Goal: Task Accomplishment & Management: Complete application form

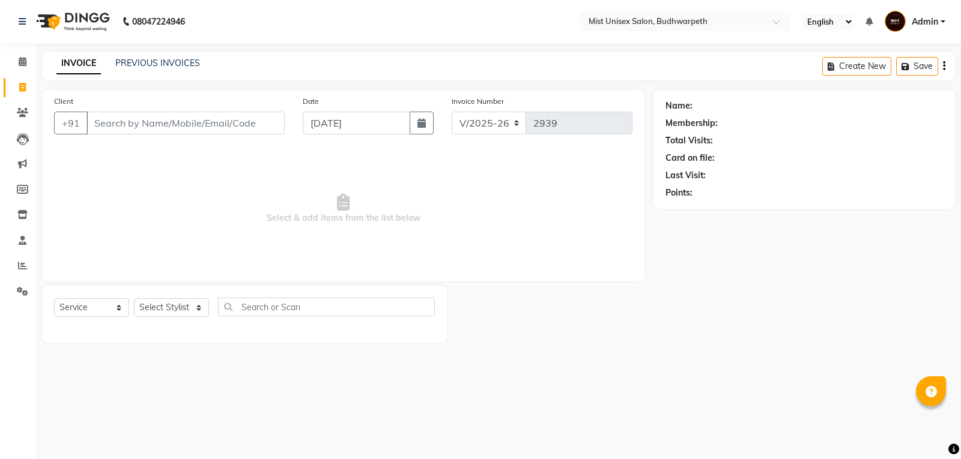
select select "5227"
select select "service"
click at [157, 65] on link "PREVIOUS INVOICES" at bounding box center [157, 63] width 85 height 11
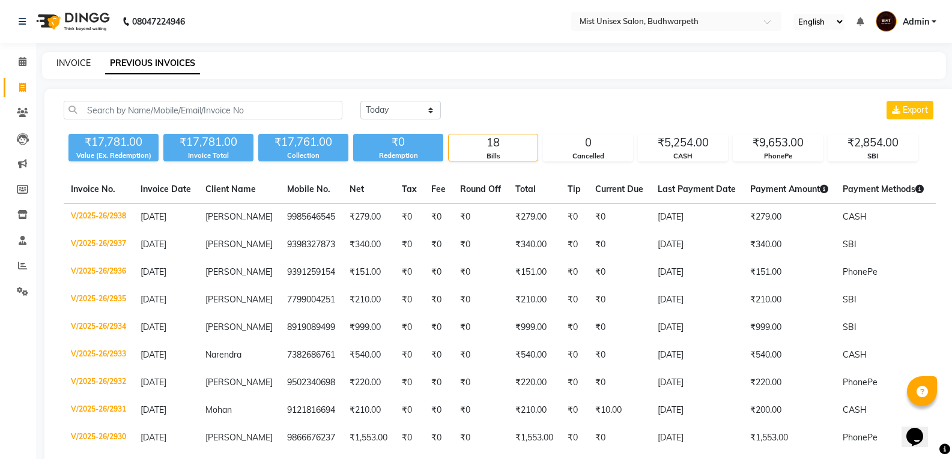
click at [67, 65] on link "INVOICE" at bounding box center [73, 63] width 34 height 11
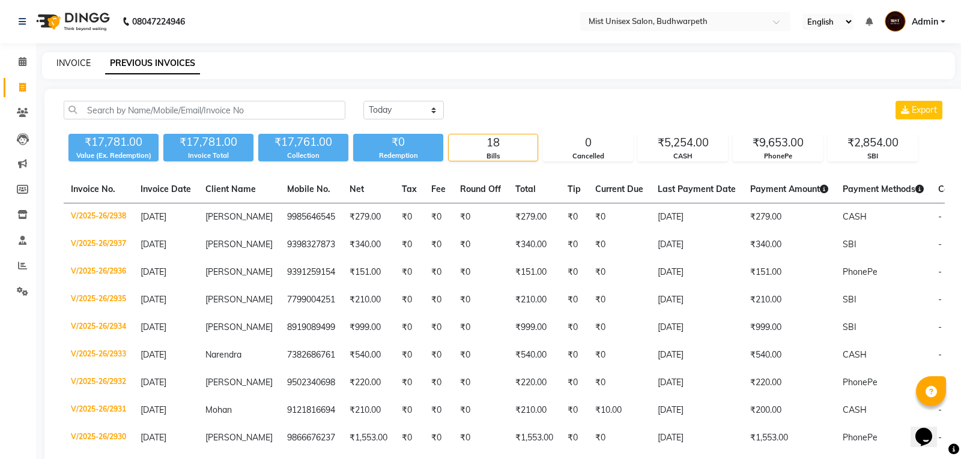
select select "service"
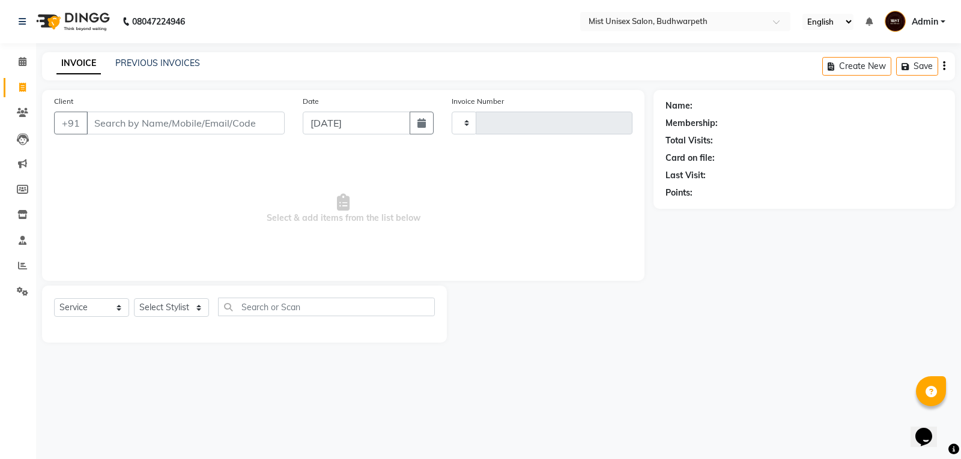
type input "2939"
select select "5227"
click at [121, 125] on input "Client" at bounding box center [185, 123] width 198 height 23
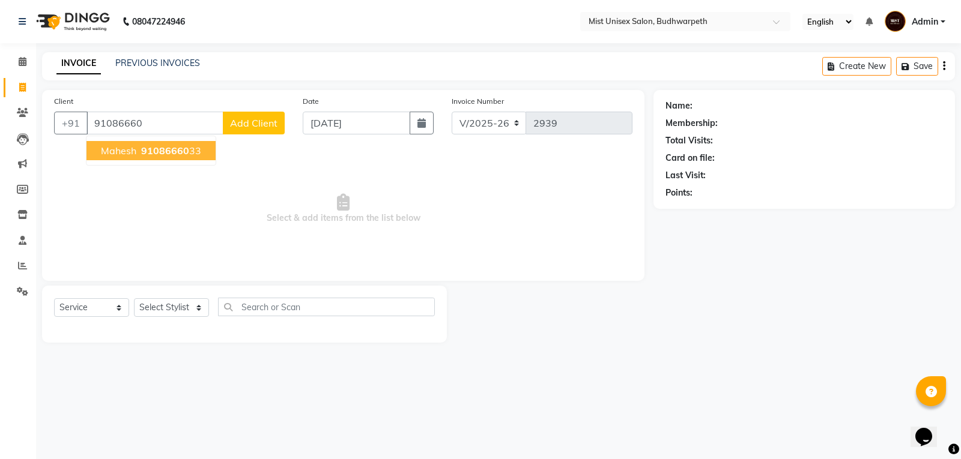
click at [186, 148] on span "91086660" at bounding box center [165, 151] width 48 height 12
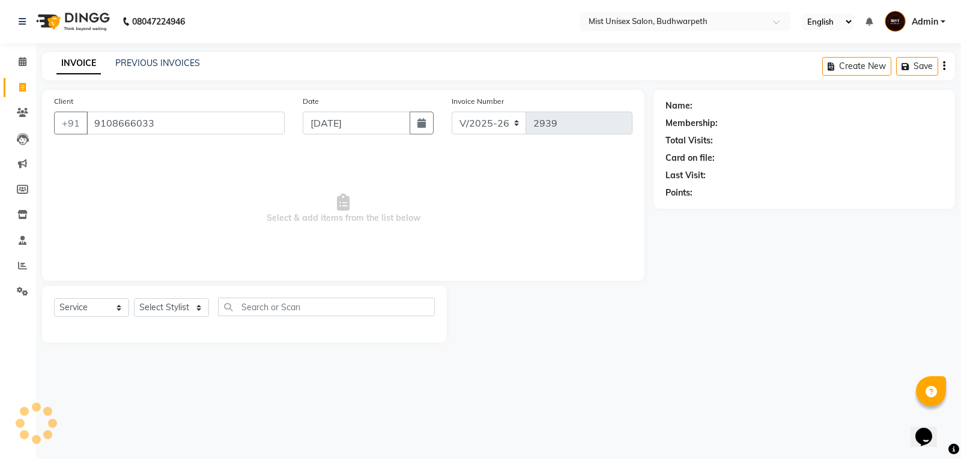
type input "9108666033"
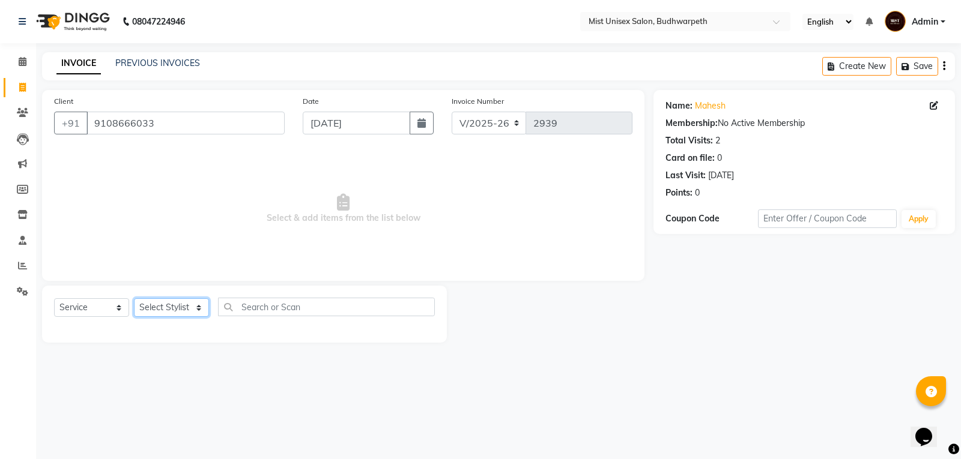
click at [186, 310] on select "Select Stylist Abhi Ram GEETHA MADHURI Jyothi Kalpana Lakshmi Madhu Malleshwari…" at bounding box center [171, 307] width 75 height 19
select select "43912"
click at [134, 298] on select "Select Stylist Abhi Ram GEETHA MADHURI Jyothi Kalpana Lakshmi Madhu Malleshwari…" at bounding box center [171, 307] width 75 height 19
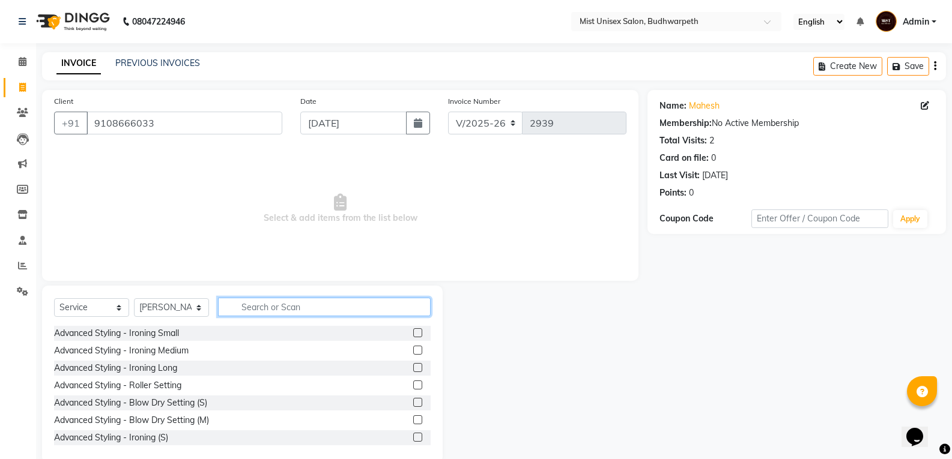
click at [260, 313] on input "text" at bounding box center [324, 307] width 213 height 19
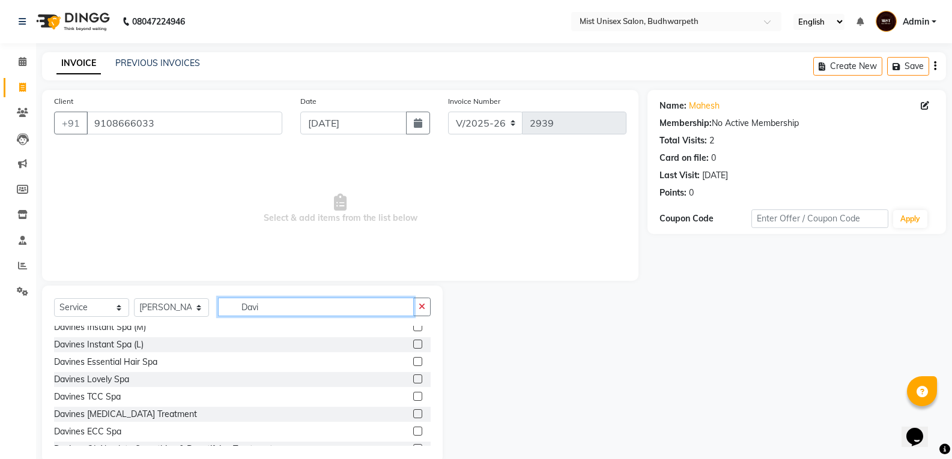
scroll to position [54, 0]
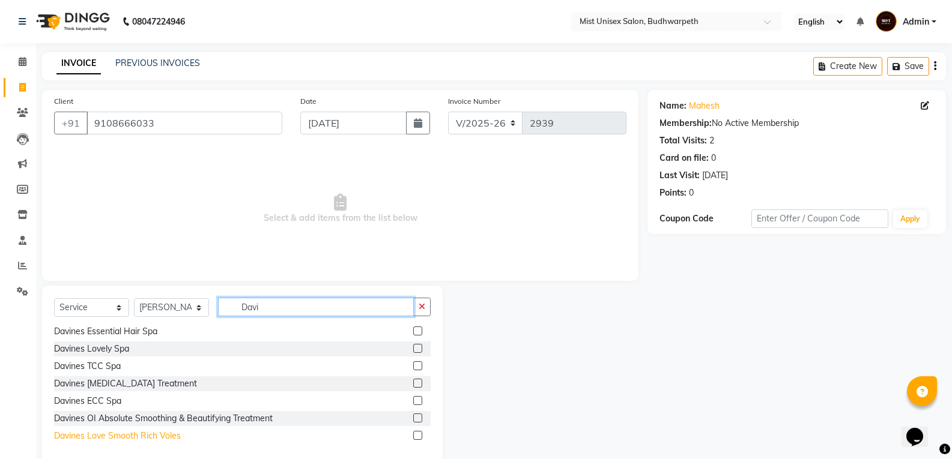
type input "Davi"
click at [144, 436] on div "Davines Love Smooth Rich Voles" at bounding box center [117, 436] width 127 height 13
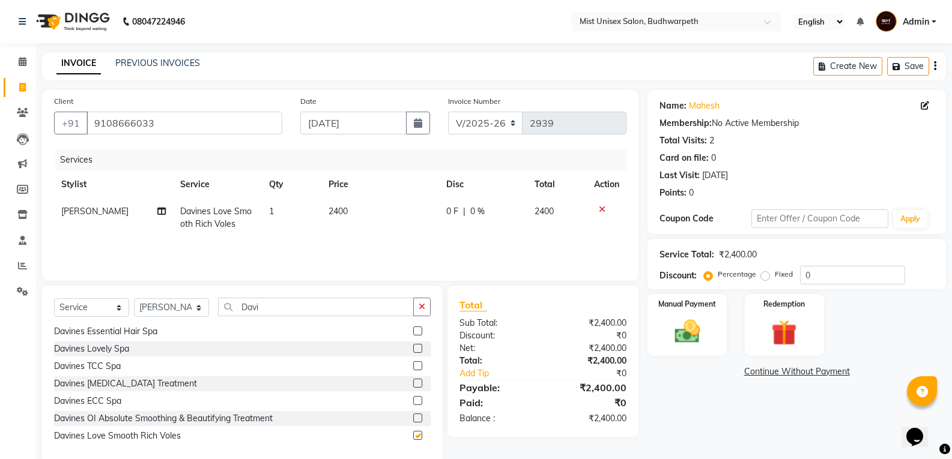
checkbox input "false"
click at [340, 216] on span "2400" at bounding box center [337, 211] width 19 height 11
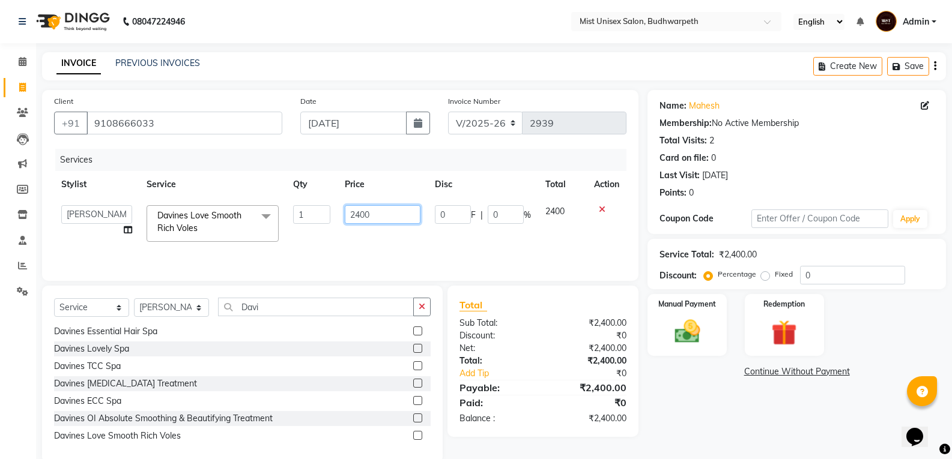
click at [361, 212] on input "2400" at bounding box center [382, 214] width 75 height 19
type input "2800"
click at [367, 245] on div "Services Stylist Service Qty Price Disc Total Action Abhi Ram GEETHA MADHURI Jy…" at bounding box center [340, 209] width 572 height 120
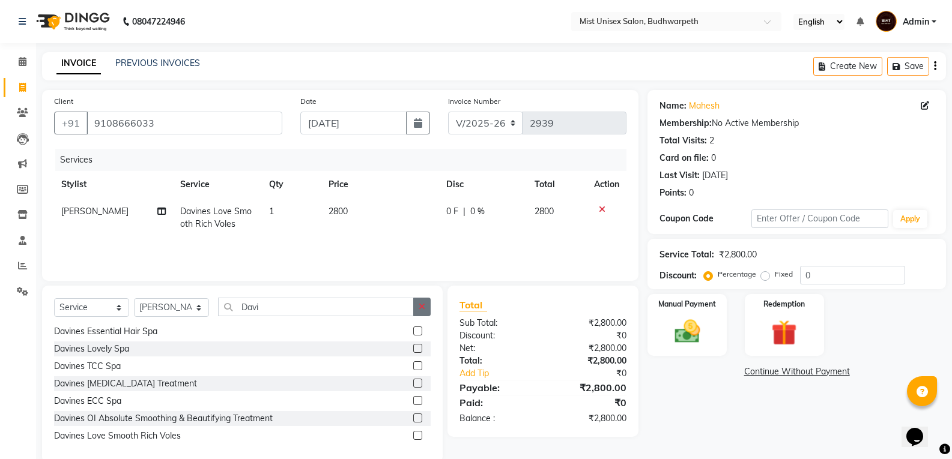
click at [421, 307] on icon "button" at bounding box center [421, 307] width 7 height 8
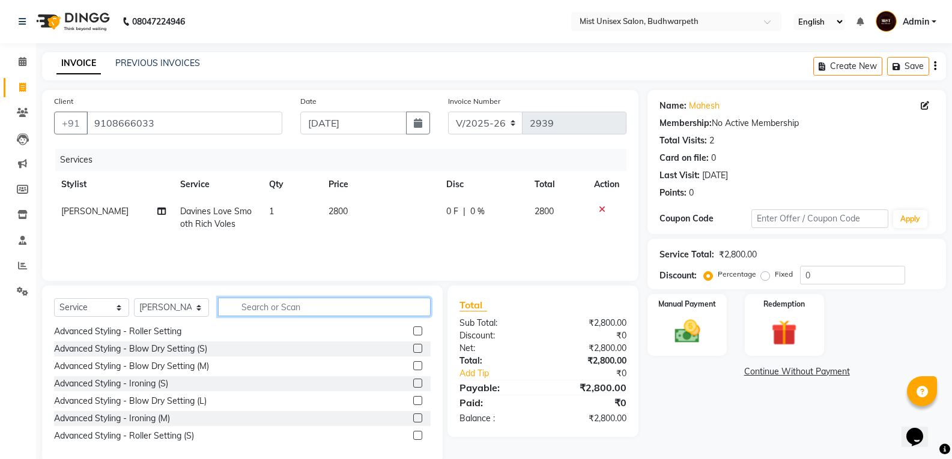
click at [244, 305] on input "text" at bounding box center [324, 307] width 213 height 19
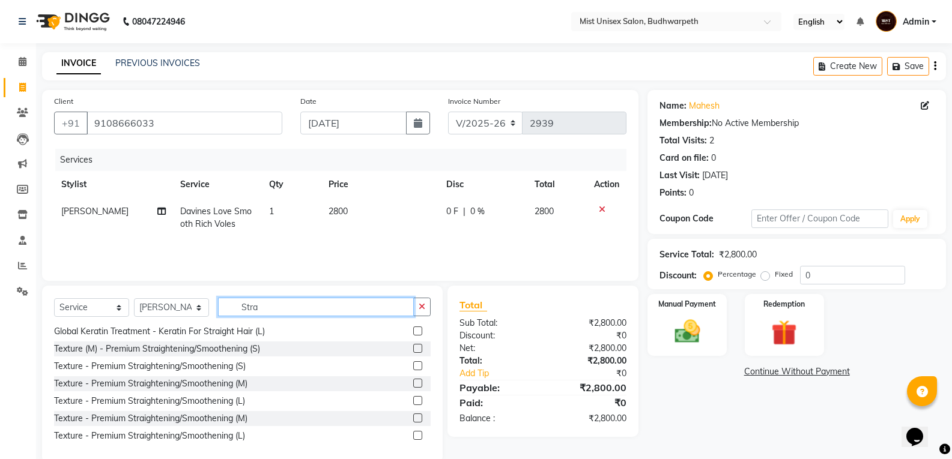
scroll to position [0, 0]
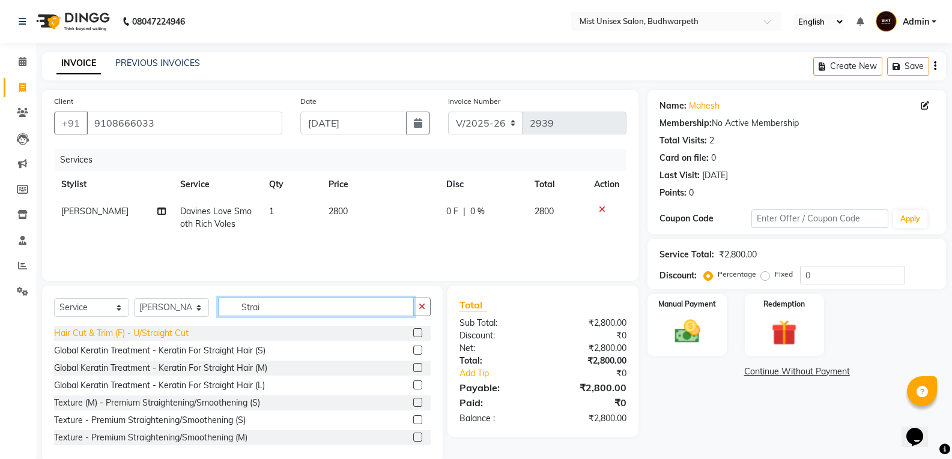
type input "Strai"
click at [162, 333] on div "Hair Cut & Trim (F) - U/Straight Cut" at bounding box center [121, 333] width 134 height 13
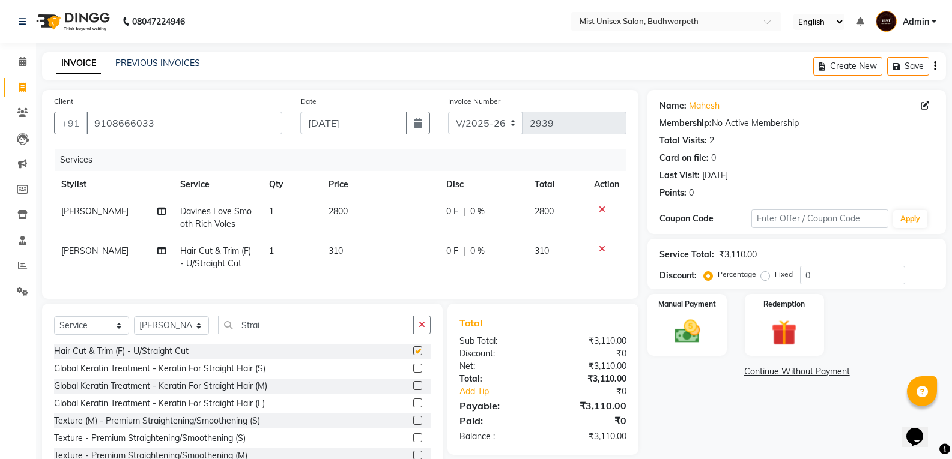
checkbox input "false"
click at [424, 334] on button "button" at bounding box center [421, 325] width 17 height 19
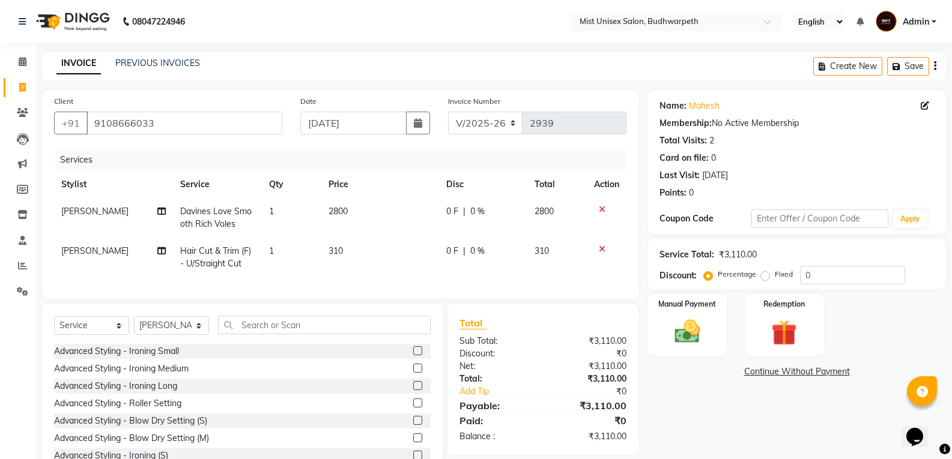
click at [437, 309] on div "Client +91 9108666033 Date 01-09-2025 Invoice Number V/2025 V/2025-26 2939 Serv…" at bounding box center [340, 285] width 614 height 391
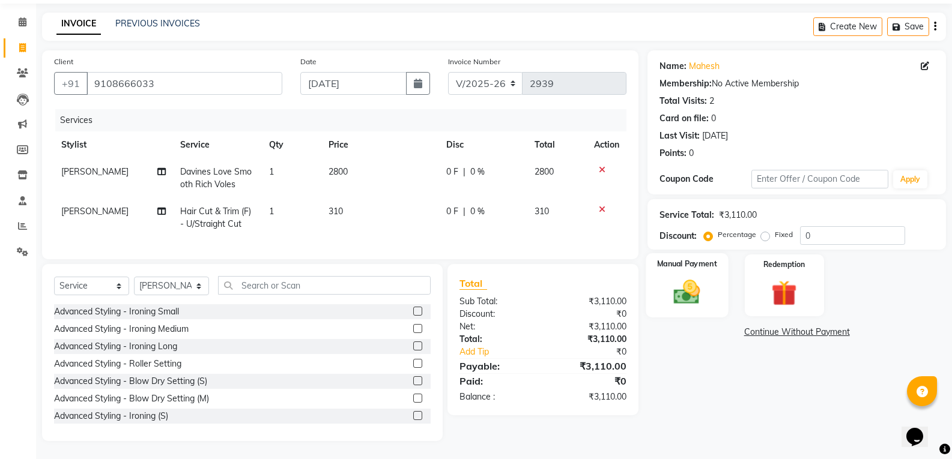
click at [706, 292] on img at bounding box center [686, 292] width 43 height 31
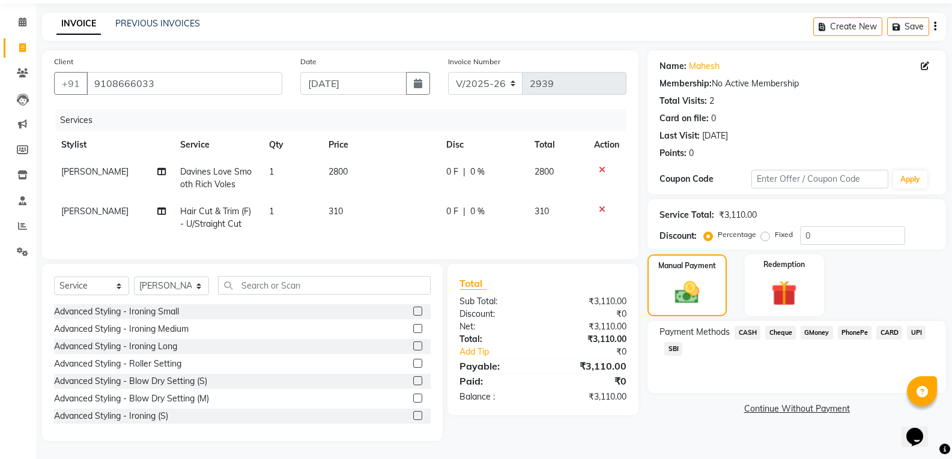
click at [671, 342] on span "SBI" at bounding box center [673, 349] width 18 height 14
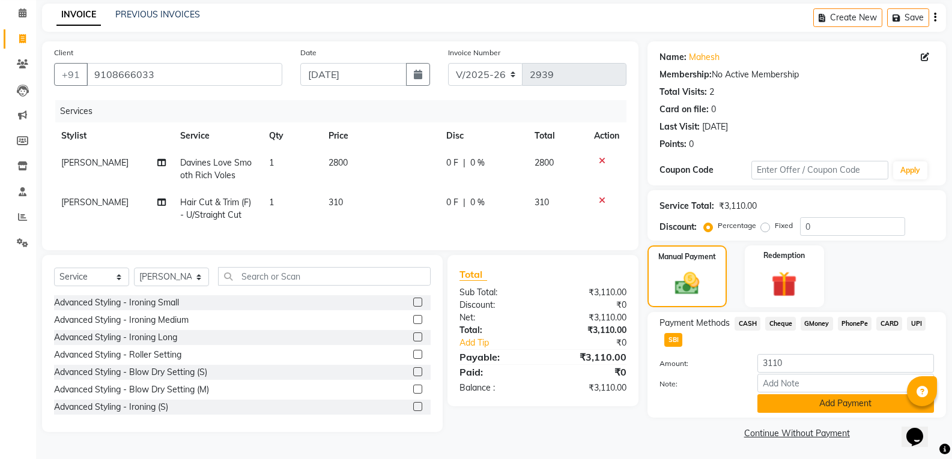
click at [801, 402] on button "Add Payment" at bounding box center [845, 403] width 177 height 19
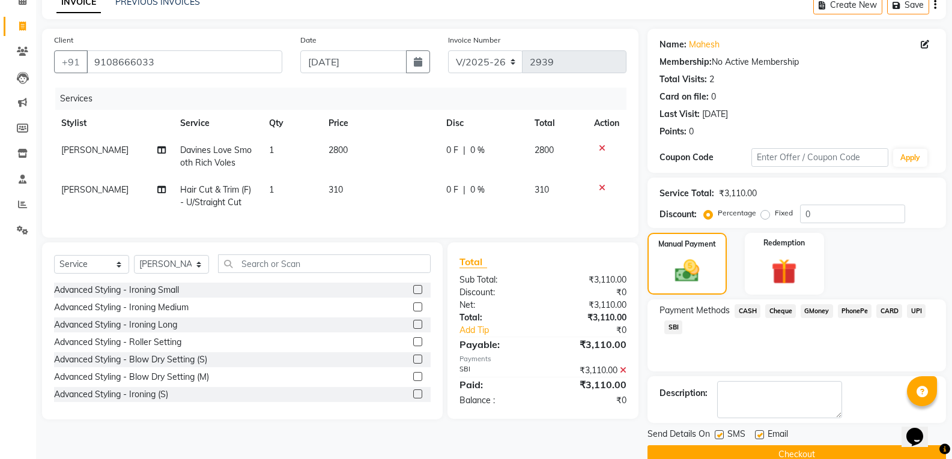
scroll to position [84, 0]
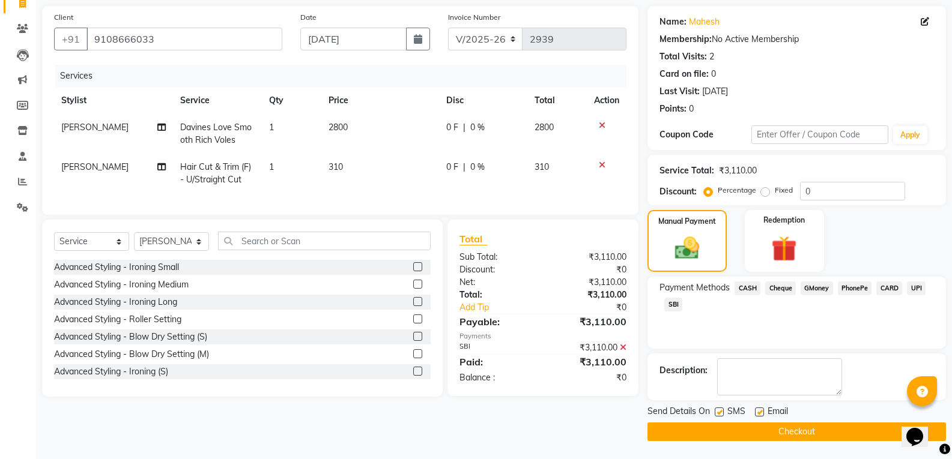
click at [823, 429] on button "Checkout" at bounding box center [796, 432] width 298 height 19
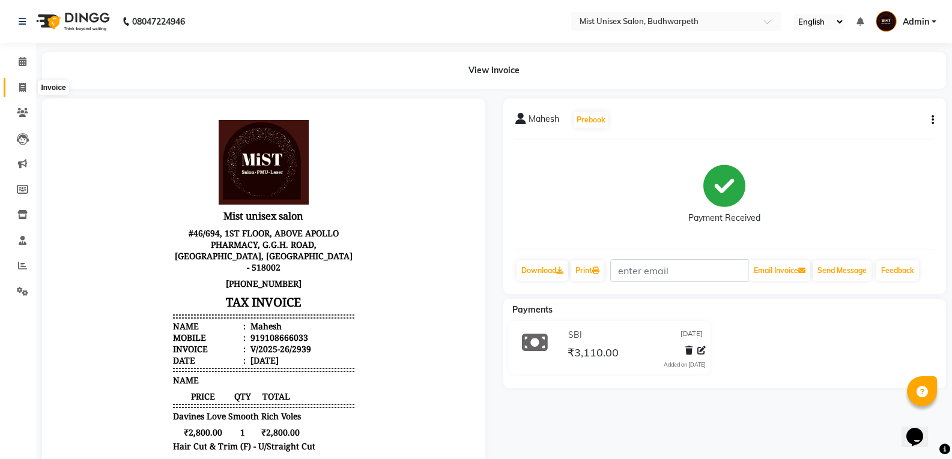
drag, startPoint x: 19, startPoint y: 93, endPoint x: 25, endPoint y: 92, distance: 6.0
click at [19, 93] on span at bounding box center [22, 88] width 21 height 14
select select "service"
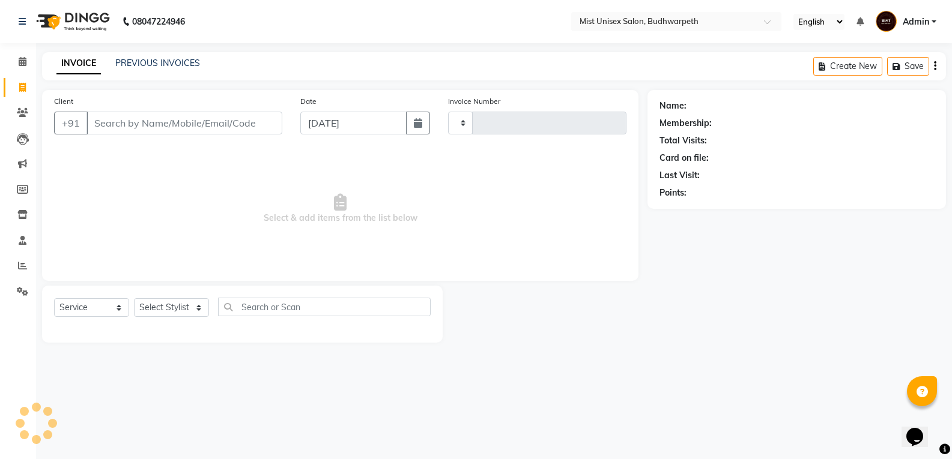
type input "2940"
select select "5227"
click at [117, 67] on link "PREVIOUS INVOICES" at bounding box center [157, 63] width 85 height 11
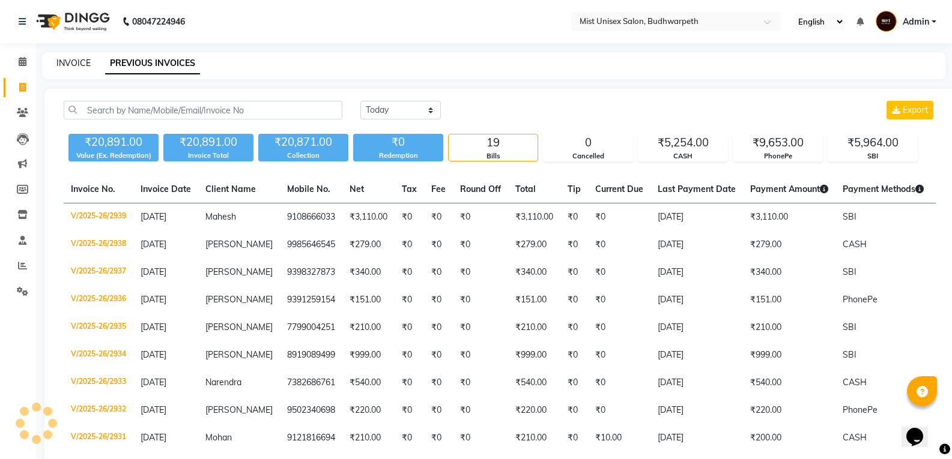
click at [85, 62] on link "INVOICE" at bounding box center [73, 63] width 34 height 11
select select "5227"
select select "service"
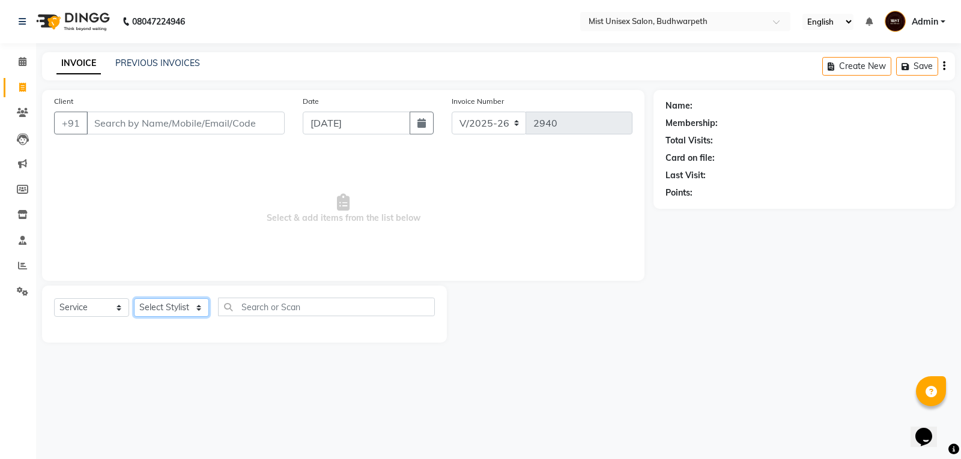
click at [167, 311] on select "Select Stylist Abhi Ram GEETHA MADHURI Jyothi Kalpana Lakshmi Madhu Malleshwari…" at bounding box center [171, 307] width 75 height 19
select select "43912"
click at [134, 298] on select "Select Stylist Abhi Ram GEETHA MADHURI Jyothi Kalpana Lakshmi Madhu Malleshwari…" at bounding box center [171, 307] width 75 height 19
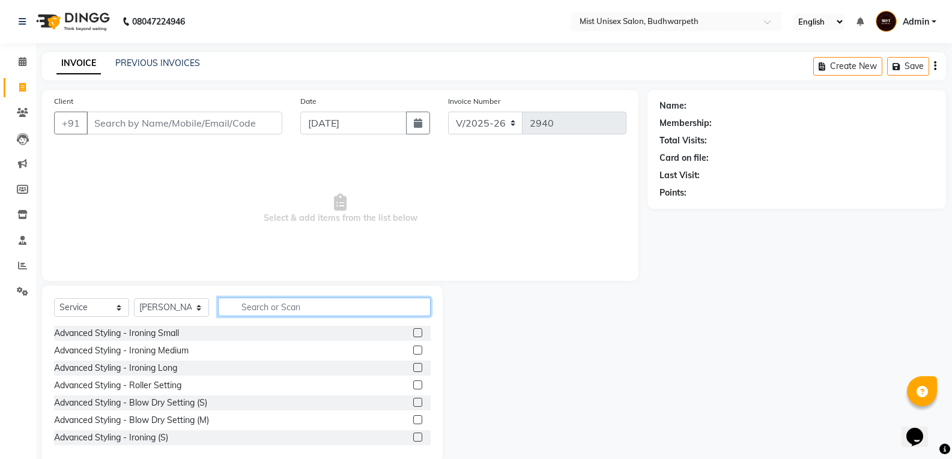
click at [255, 311] on input "text" at bounding box center [324, 307] width 213 height 19
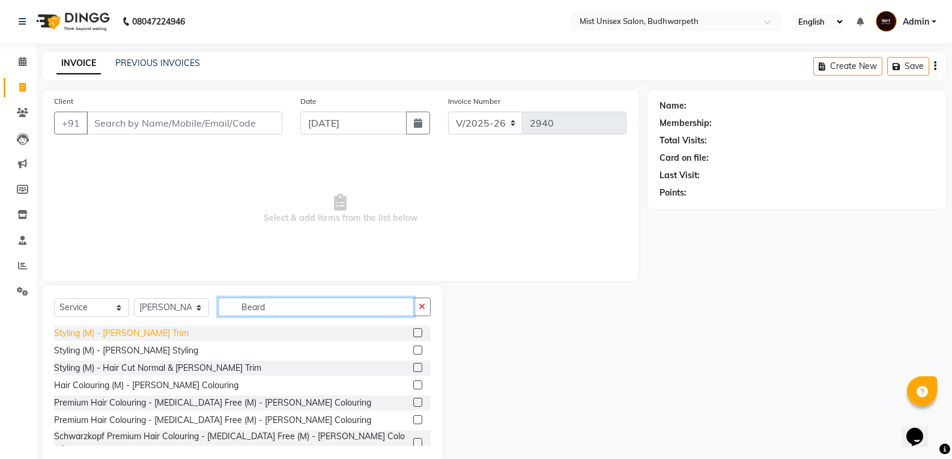
type input "Beard"
drag, startPoint x: 123, startPoint y: 336, endPoint x: 234, endPoint y: 288, distance: 120.8
click at [122, 336] on div "Styling (M) - [PERSON_NAME] Trim" at bounding box center [121, 333] width 134 height 13
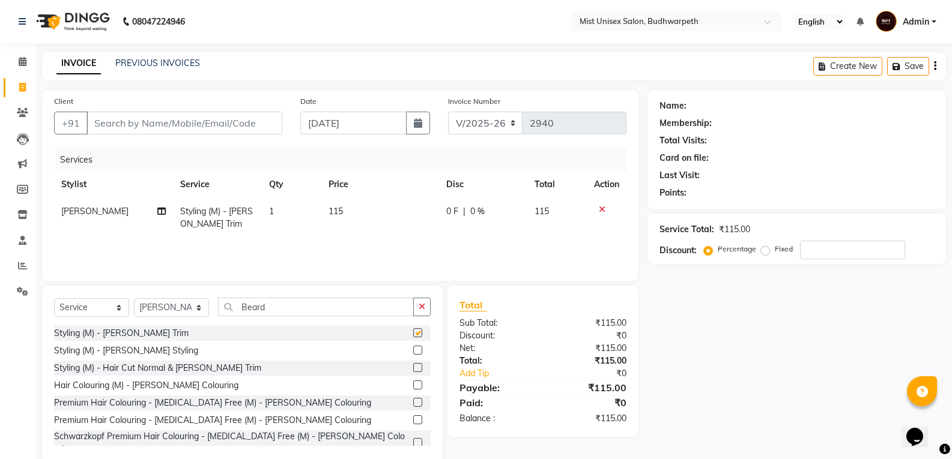
checkbox input "false"
click at [347, 211] on td "115" at bounding box center [380, 218] width 118 height 40
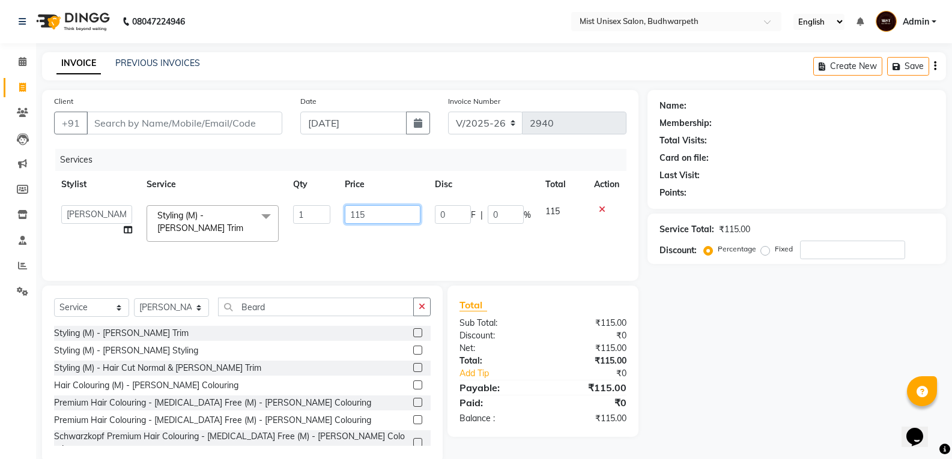
click at [373, 211] on input "115" at bounding box center [382, 214] width 75 height 19
type input "130"
click at [367, 252] on div "Services Stylist Service Qty Price Disc Total Action Abhi Ram GEETHA MADHURI Jy…" at bounding box center [340, 209] width 572 height 120
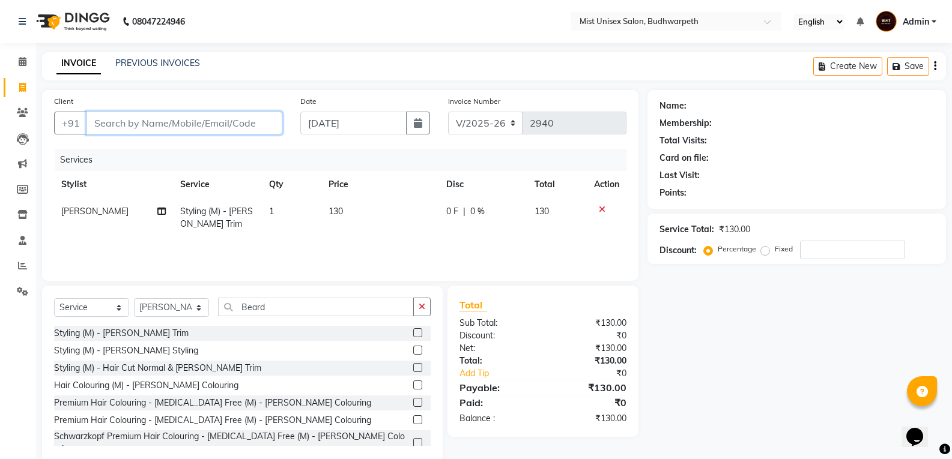
click at [155, 126] on input "Client" at bounding box center [184, 123] width 196 height 23
type input "n"
type input "0"
type input "n"
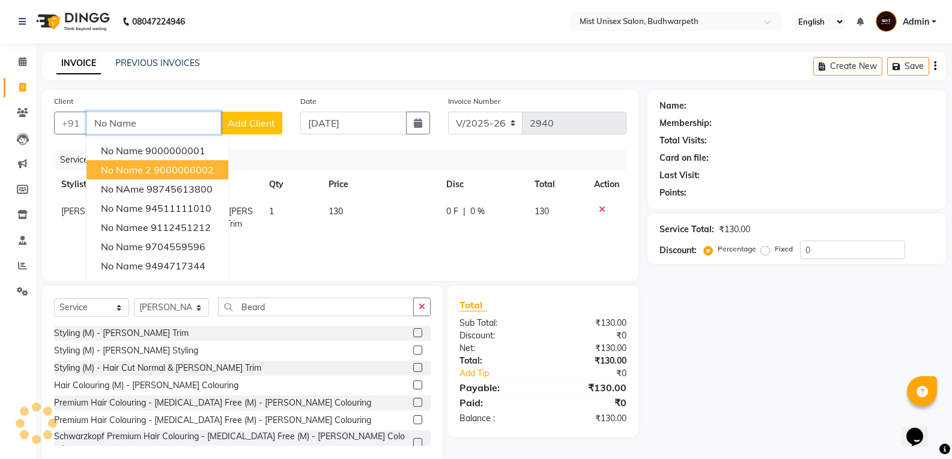
click at [166, 171] on ngb-highlight "9000000002" at bounding box center [184, 170] width 60 height 12
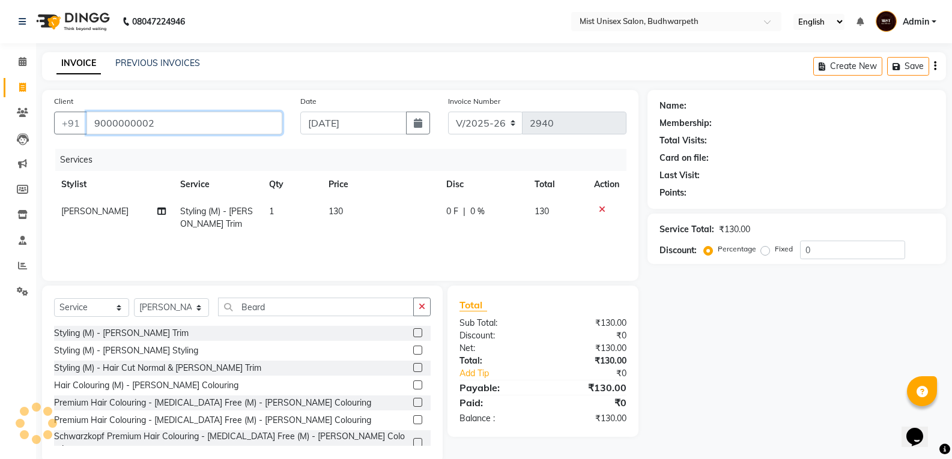
type input "9000000002"
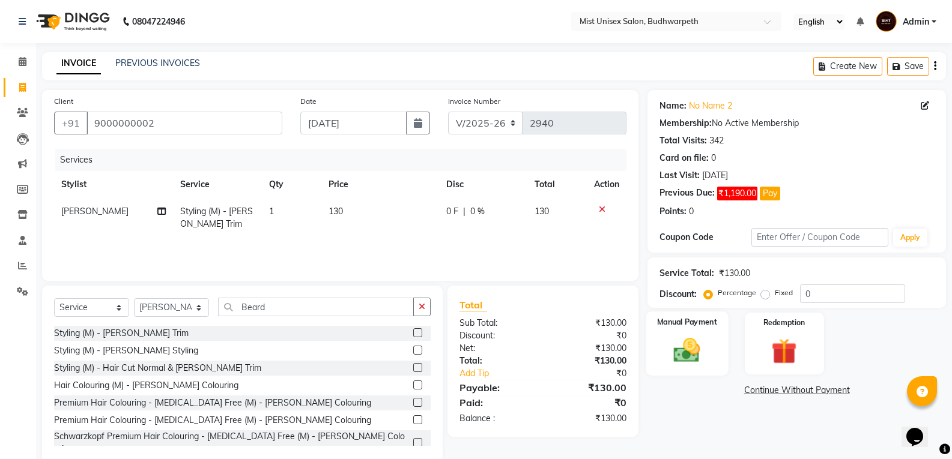
click at [704, 363] on img at bounding box center [686, 350] width 43 height 31
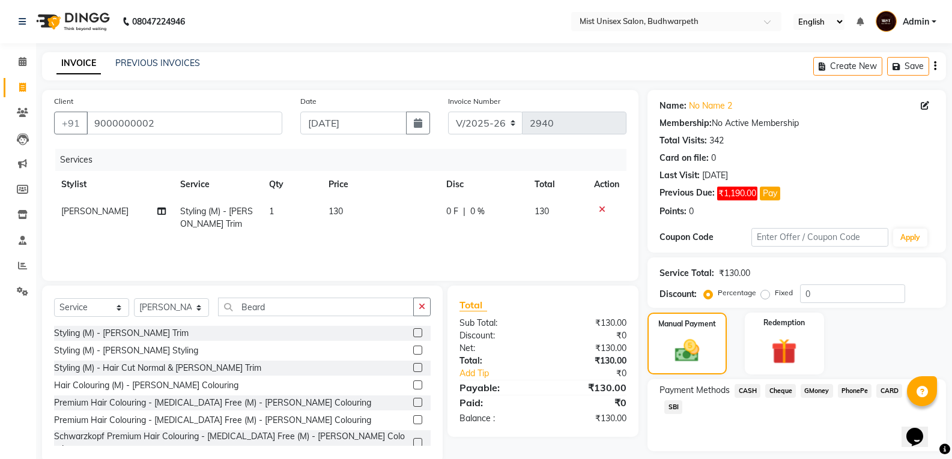
click at [666, 405] on span "SBI" at bounding box center [673, 407] width 18 height 14
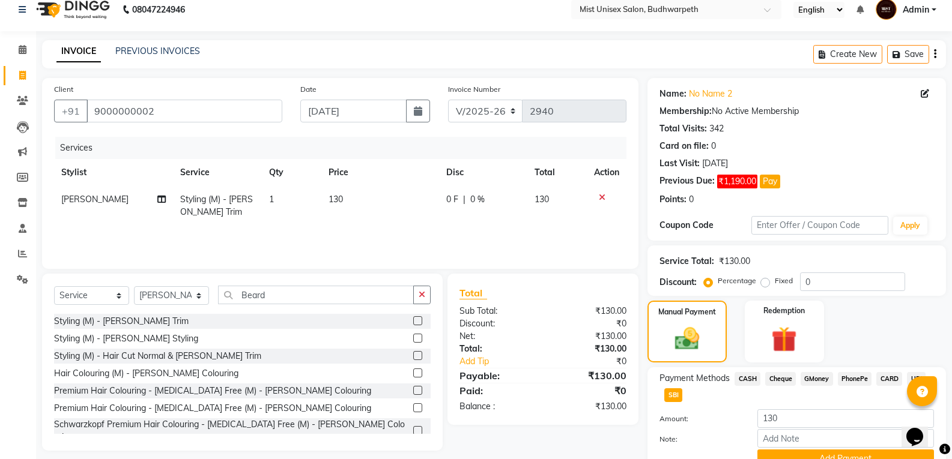
scroll to position [68, 0]
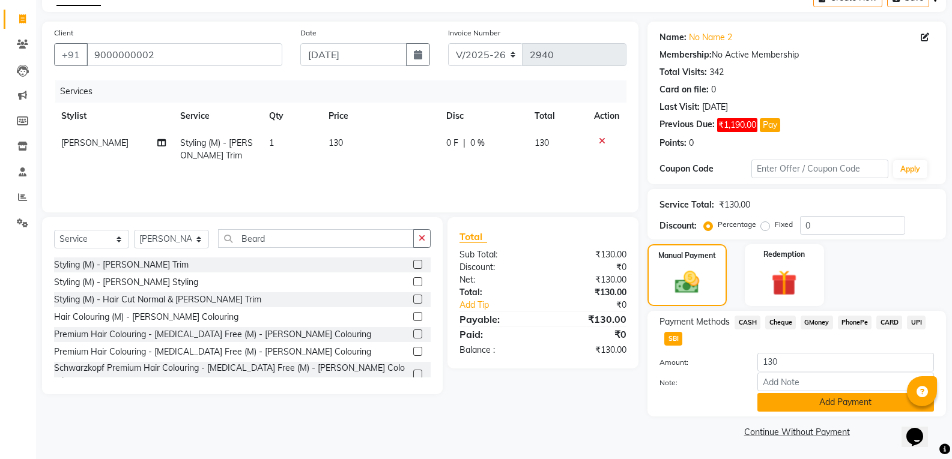
click at [776, 403] on button "Add Payment" at bounding box center [845, 402] width 177 height 19
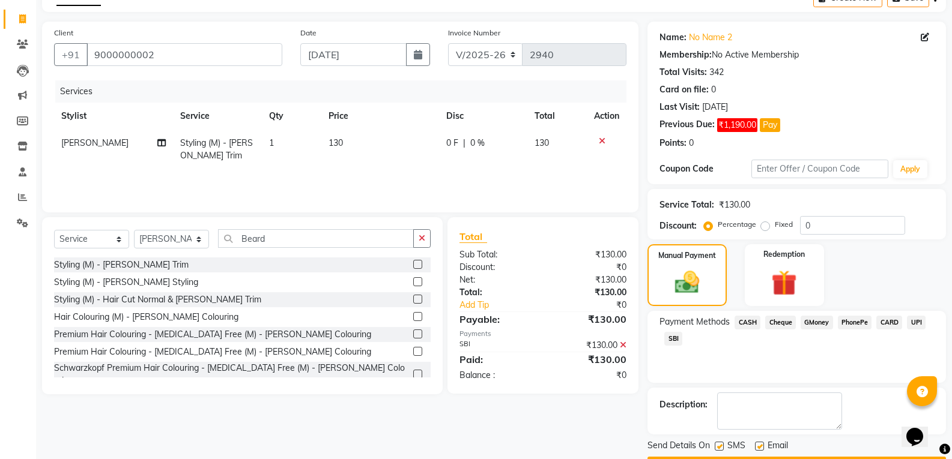
scroll to position [103, 0]
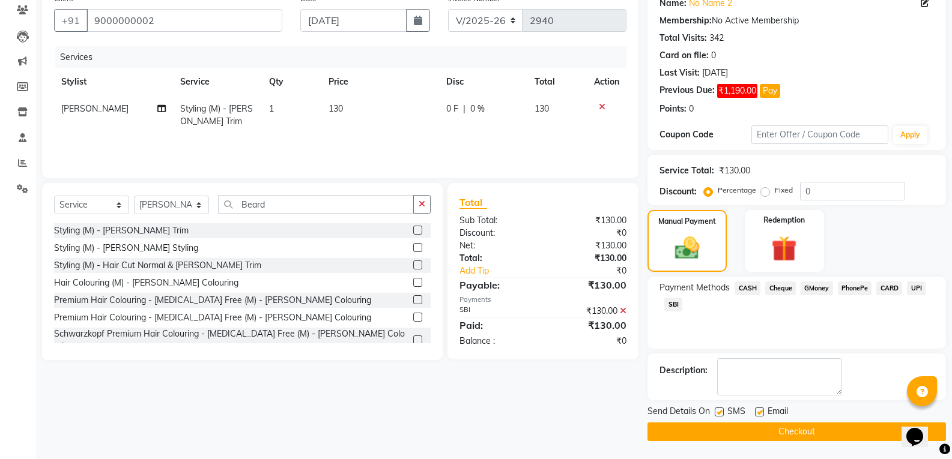
click at [791, 435] on button "Checkout" at bounding box center [796, 432] width 298 height 19
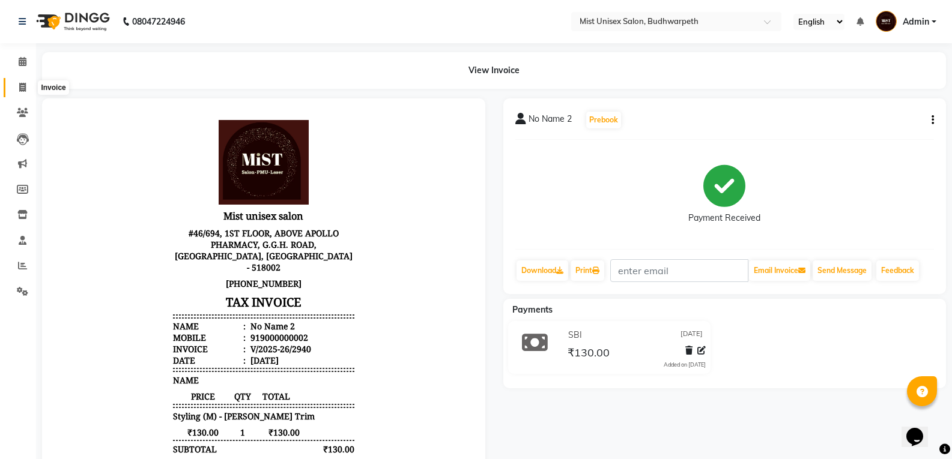
click at [13, 91] on span at bounding box center [22, 88] width 21 height 14
select select "5227"
select select "service"
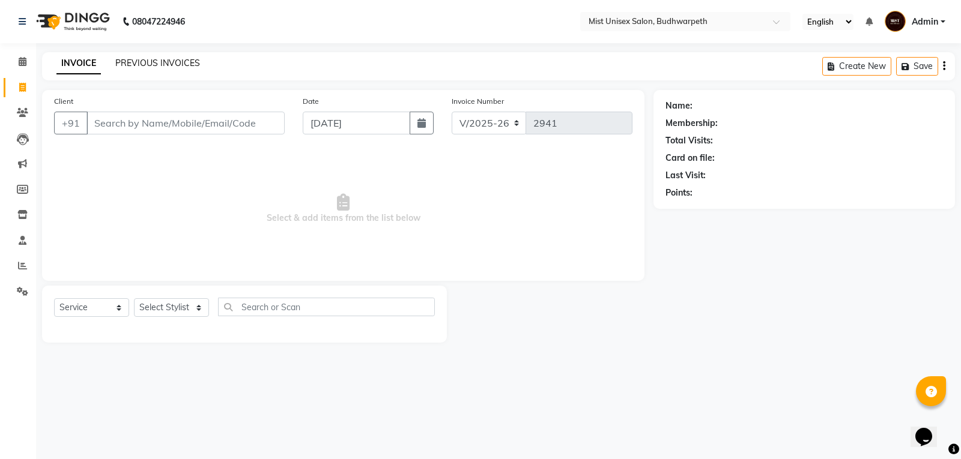
click at [155, 62] on link "PREVIOUS INVOICES" at bounding box center [157, 63] width 85 height 11
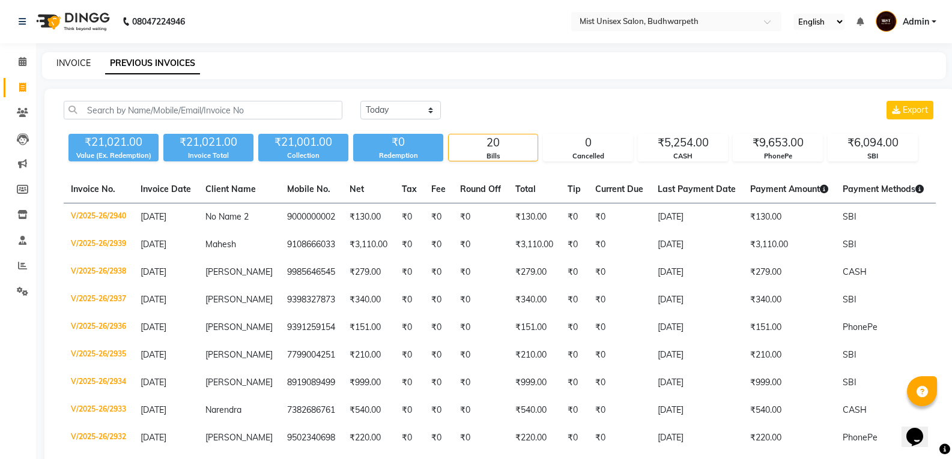
click at [71, 62] on link "INVOICE" at bounding box center [73, 63] width 34 height 11
select select "service"
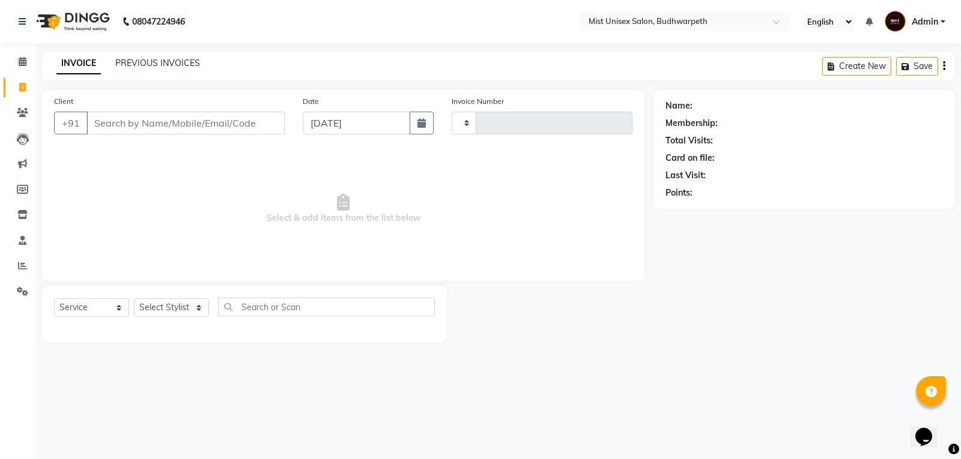
type input "2941"
select select "5227"
click at [139, 61] on link "PREVIOUS INVOICES" at bounding box center [157, 63] width 85 height 11
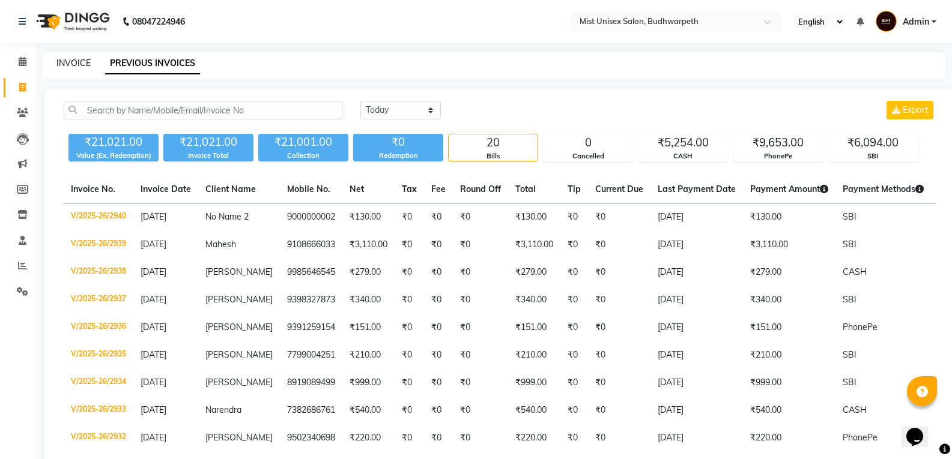
click at [74, 62] on link "INVOICE" at bounding box center [73, 63] width 34 height 11
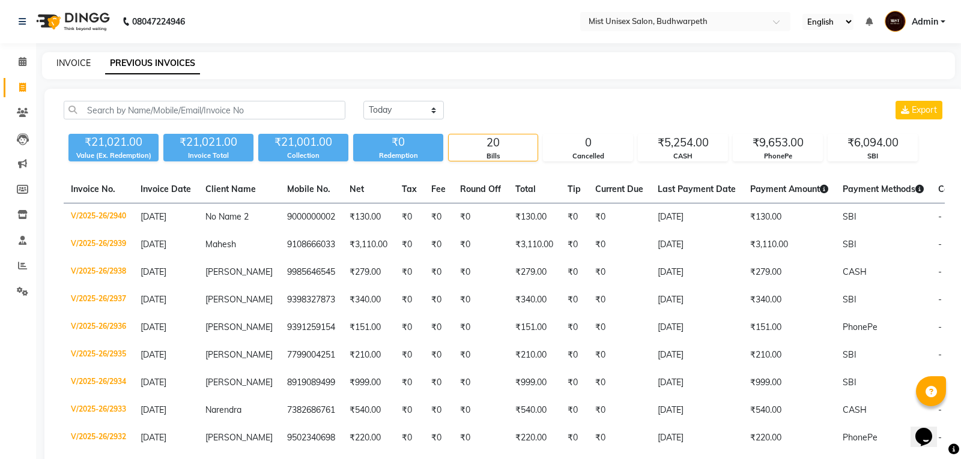
select select "5227"
select select "service"
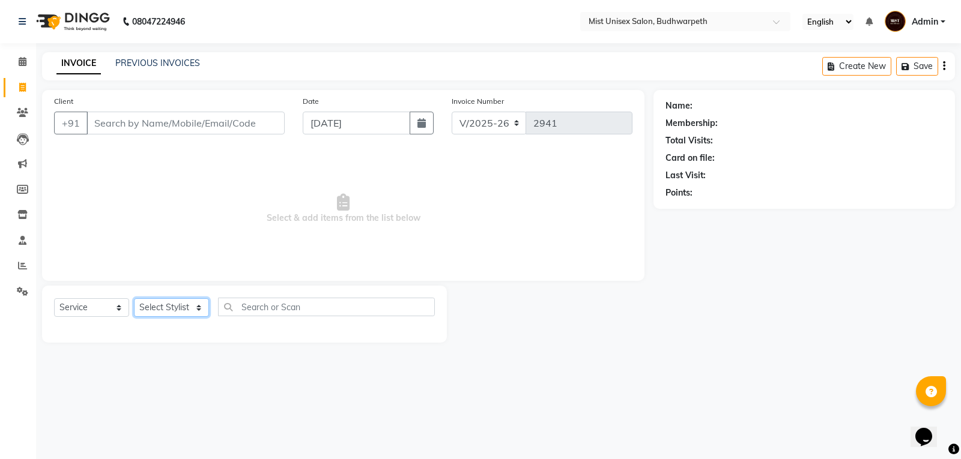
click at [177, 304] on select "Select Stylist Abhi Ram GEETHA MADHURI Jyothi Kalpana Lakshmi Madhu Malleshwari…" at bounding box center [171, 307] width 75 height 19
select select "67596"
click at [134, 298] on select "Select Stylist Abhi Ram GEETHA MADHURI Jyothi Kalpana Lakshmi Madhu Malleshwari…" at bounding box center [171, 307] width 75 height 19
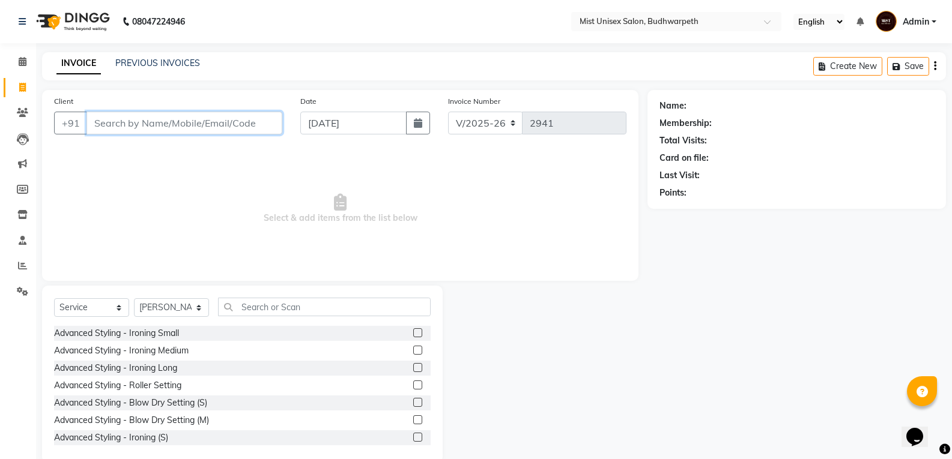
click at [153, 128] on input "Client" at bounding box center [184, 123] width 196 height 23
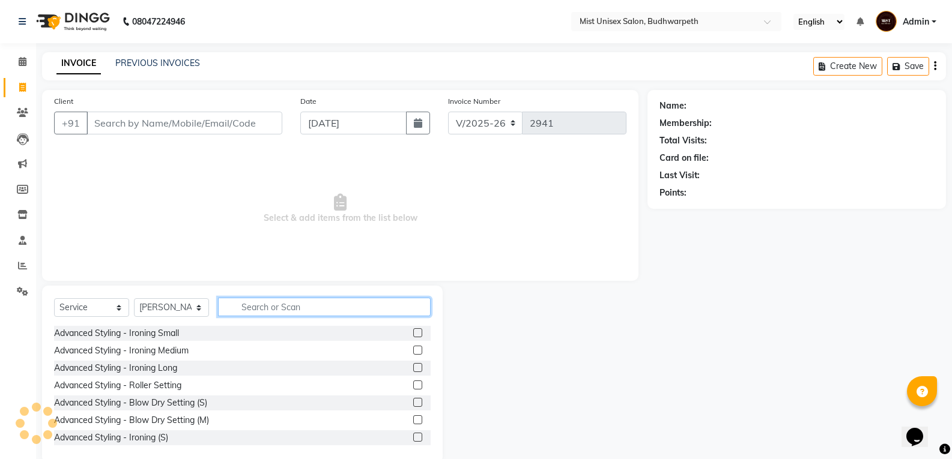
click at [240, 307] on input "text" at bounding box center [324, 307] width 213 height 19
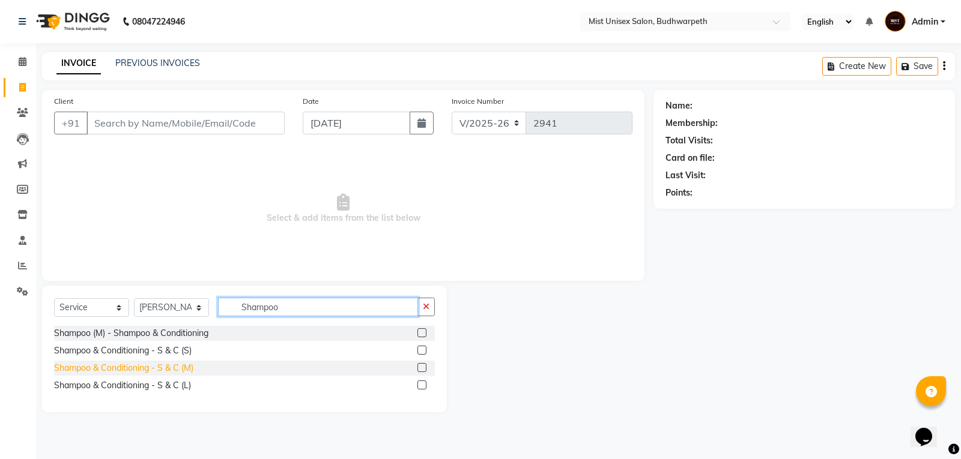
type input "Shampoo"
click at [175, 367] on div "Shampoo & Conditioning - S & C (M)" at bounding box center [123, 368] width 139 height 13
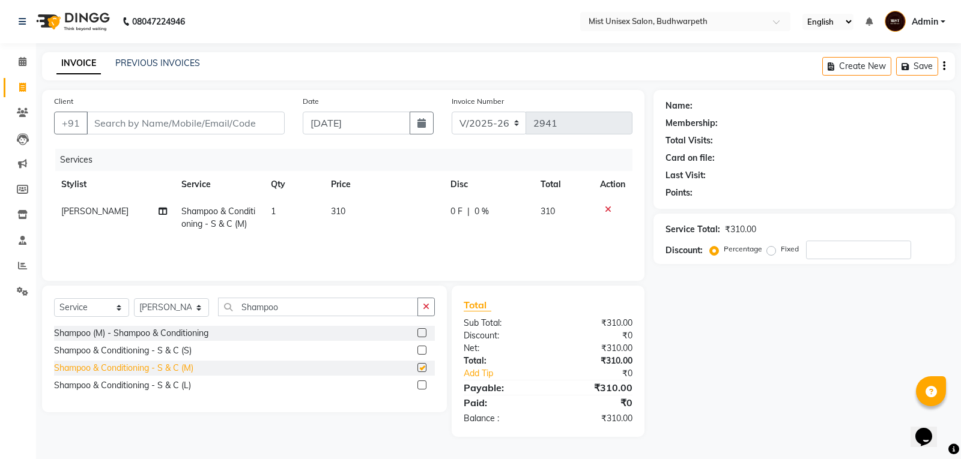
checkbox input "false"
click at [228, 120] on input "Client" at bounding box center [185, 123] width 198 height 23
click at [148, 125] on input "Client" at bounding box center [185, 123] width 198 height 23
click at [170, 125] on input "Client" at bounding box center [185, 123] width 198 height 23
click at [225, 127] on input "Client" at bounding box center [185, 123] width 198 height 23
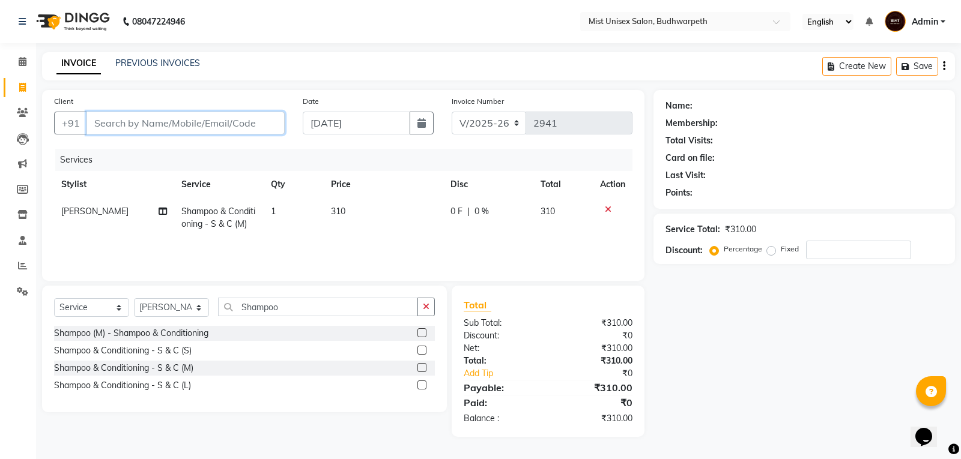
click at [146, 128] on input "Client" at bounding box center [185, 123] width 198 height 23
type input "9"
type input "0"
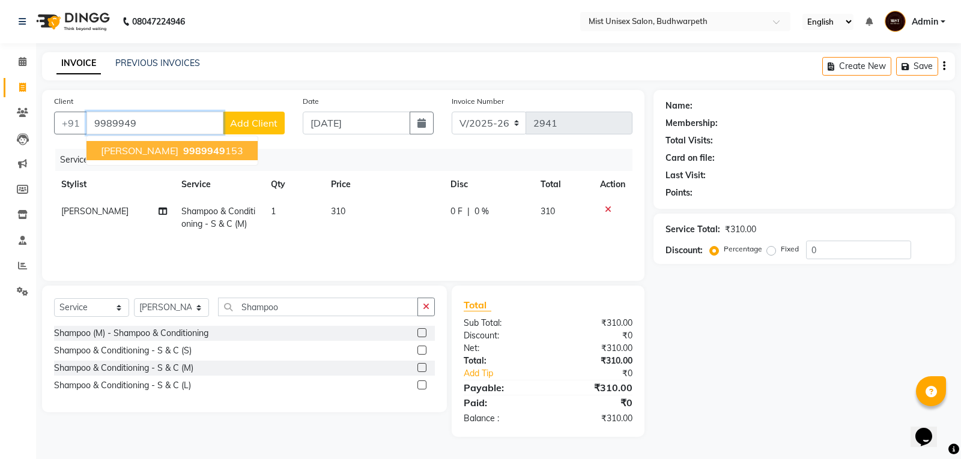
click at [109, 149] on span "[PERSON_NAME]" at bounding box center [139, 151] width 77 height 12
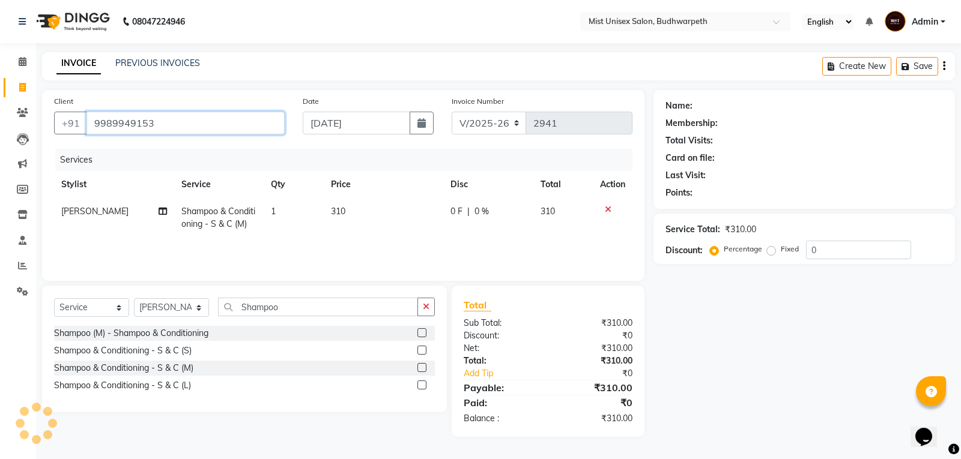
type input "9989949153"
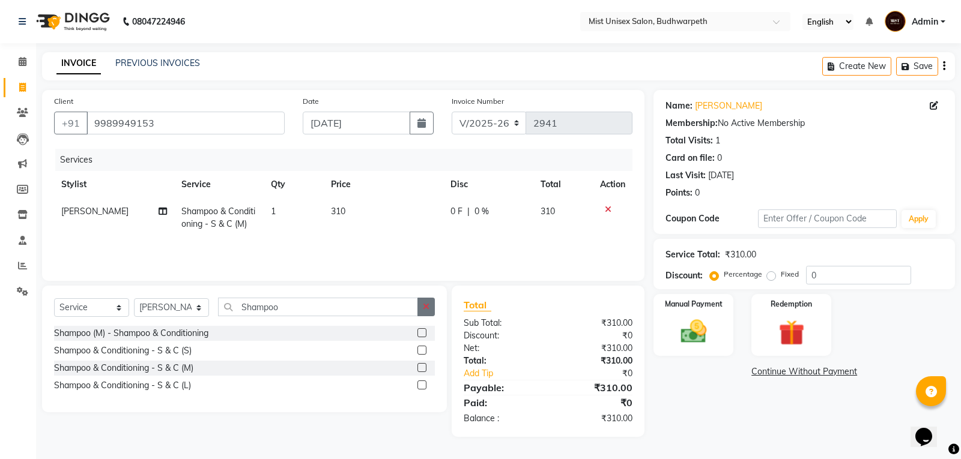
click at [420, 310] on button "button" at bounding box center [425, 307] width 17 height 19
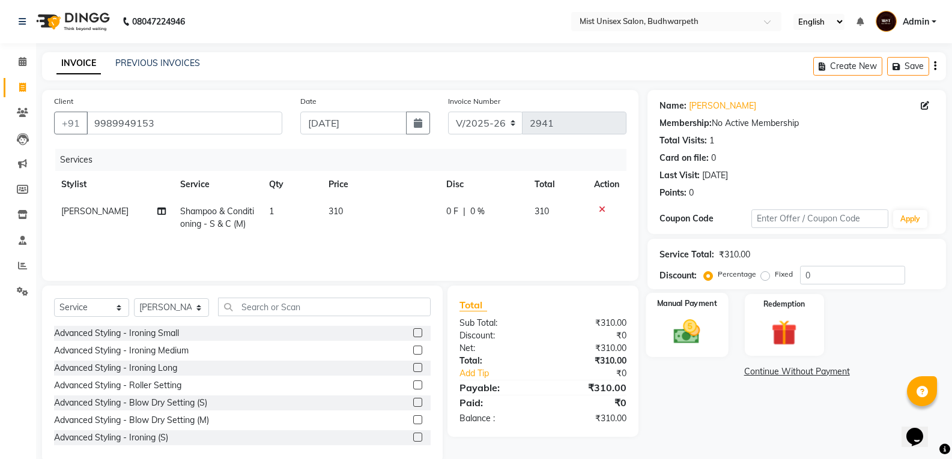
click at [687, 337] on img at bounding box center [686, 331] width 43 height 31
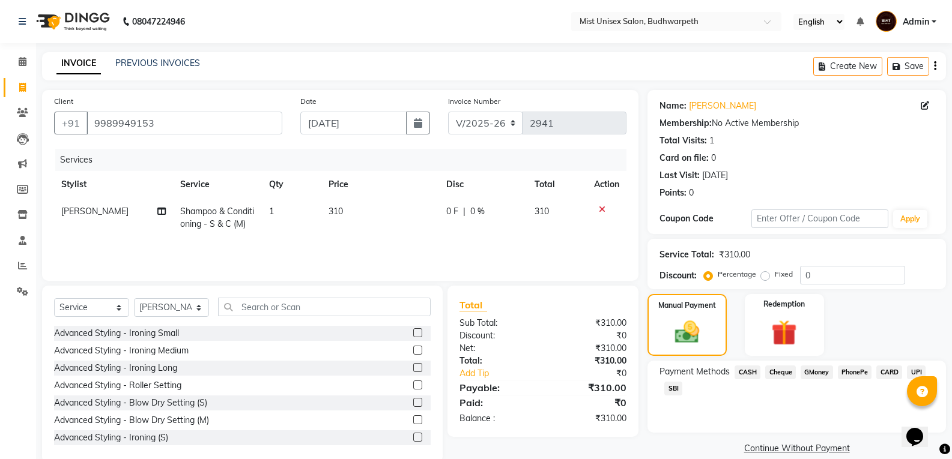
click at [671, 383] on span "SBI" at bounding box center [673, 389] width 18 height 14
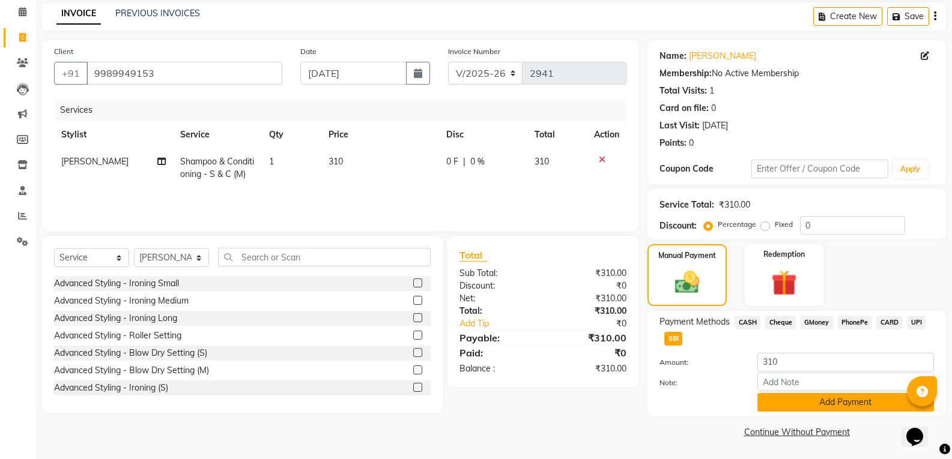
click at [845, 400] on button "Add Payment" at bounding box center [845, 402] width 177 height 19
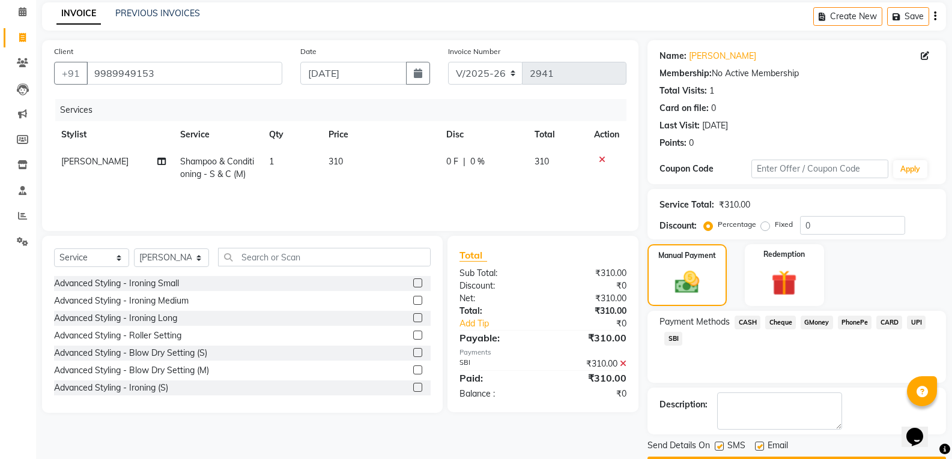
scroll to position [84, 0]
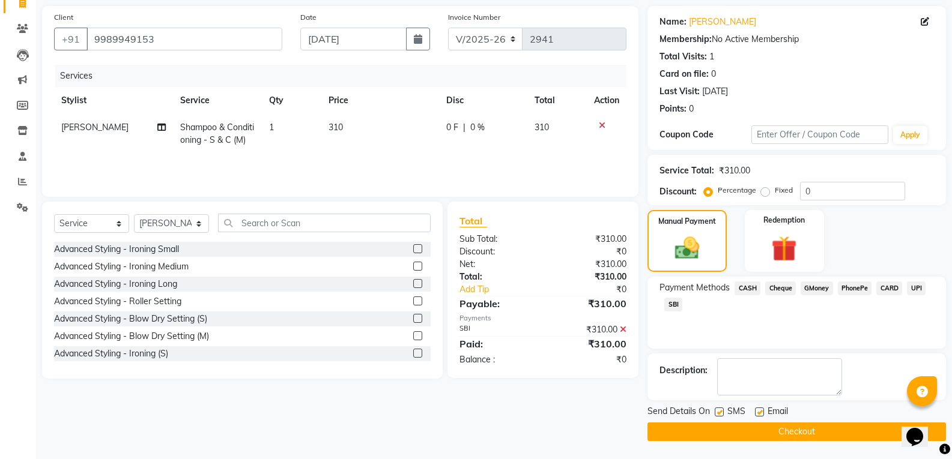
click at [817, 431] on button "Checkout" at bounding box center [796, 432] width 298 height 19
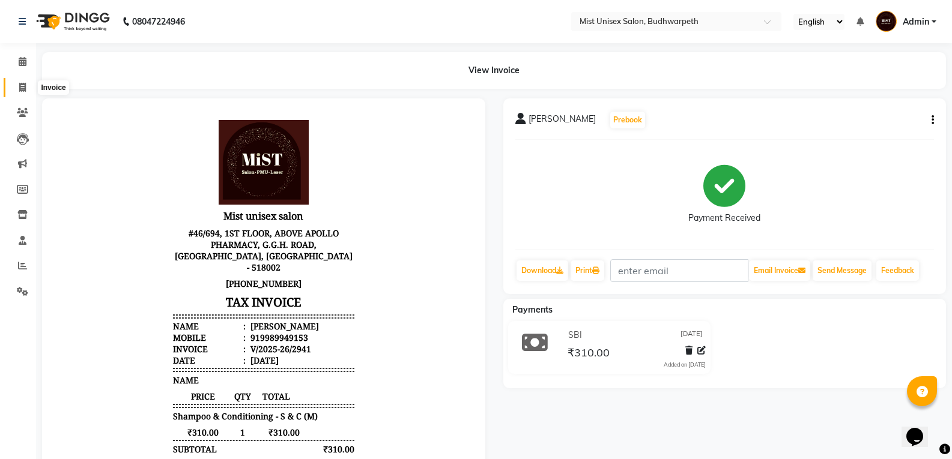
click at [27, 89] on span at bounding box center [22, 88] width 21 height 14
select select "service"
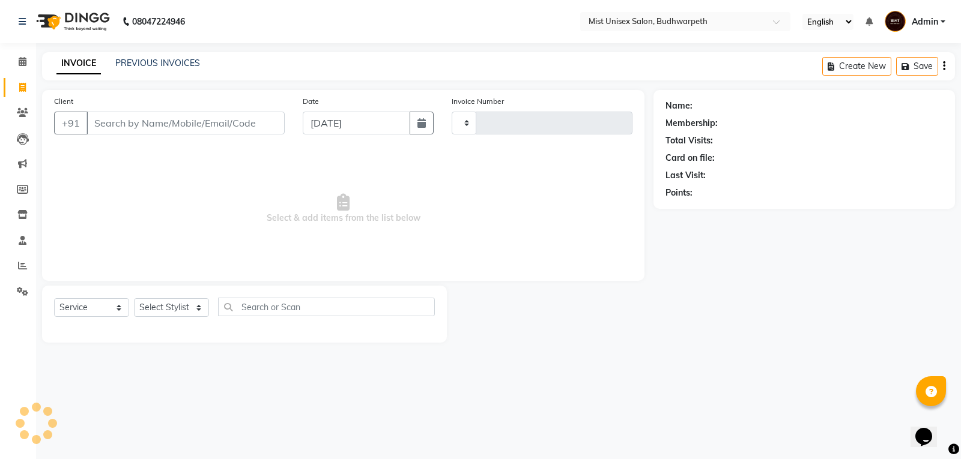
type input "2942"
select select "5227"
click at [137, 66] on link "PREVIOUS INVOICES" at bounding box center [157, 63] width 85 height 11
click at [122, 56] on div "INVOICE PREVIOUS INVOICES Create New Save" at bounding box center [498, 66] width 913 height 28
click at [130, 63] on link "PREVIOUS INVOICES" at bounding box center [157, 63] width 85 height 11
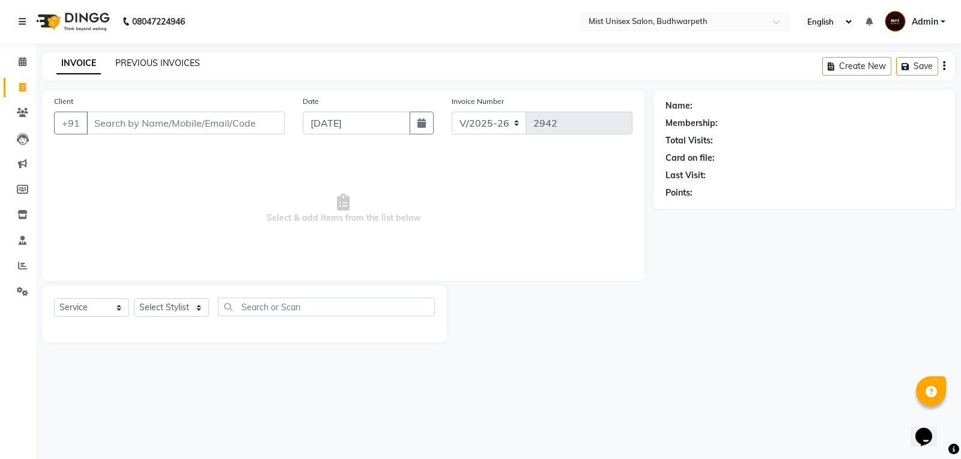
click at [130, 63] on link "PREVIOUS INVOICES" at bounding box center [157, 63] width 85 height 11
click at [307, 241] on span "Select & add items from the list below" at bounding box center [343, 209] width 578 height 120
click at [140, 64] on link "PREVIOUS INVOICES" at bounding box center [157, 63] width 85 height 11
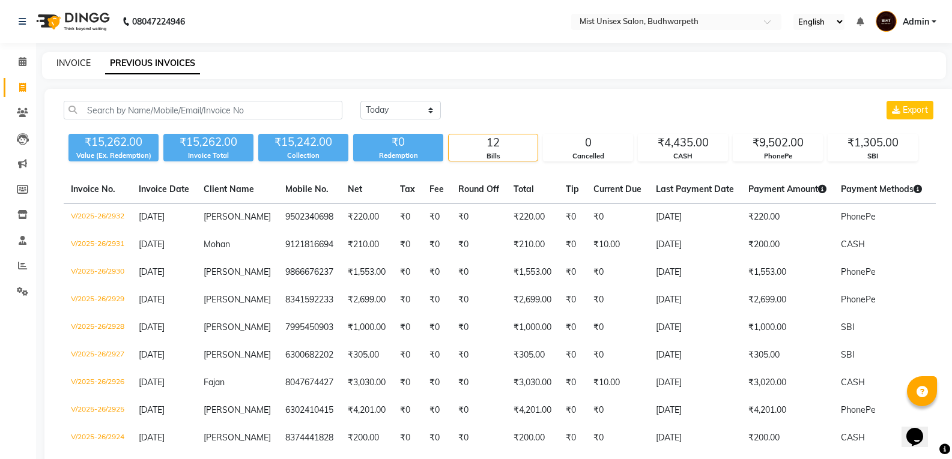
drag, startPoint x: 0, startPoint y: 0, endPoint x: 78, endPoint y: 65, distance: 101.9
click at [76, 64] on link "INVOICE" at bounding box center [73, 63] width 34 height 11
click at [71, 64] on link "INVOICE" at bounding box center [73, 63] width 34 height 11
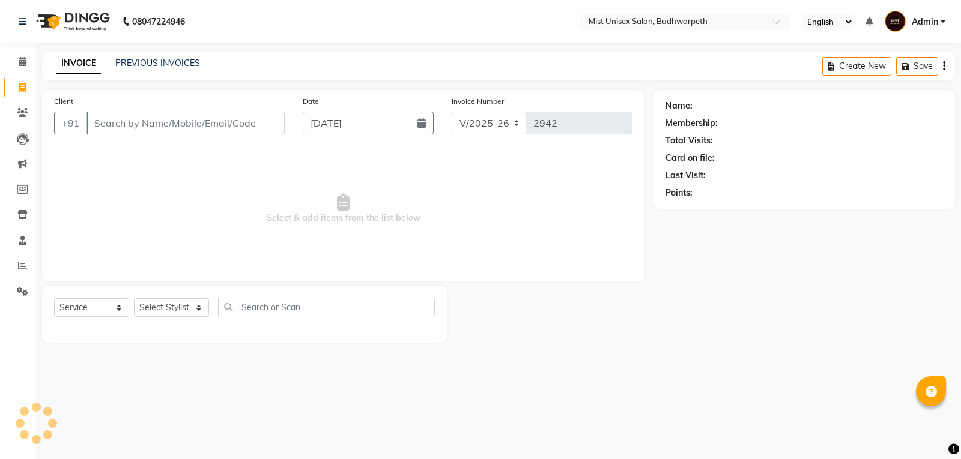
select select "5227"
select select "service"
click at [137, 65] on link "PREVIOUS INVOICES" at bounding box center [157, 63] width 85 height 11
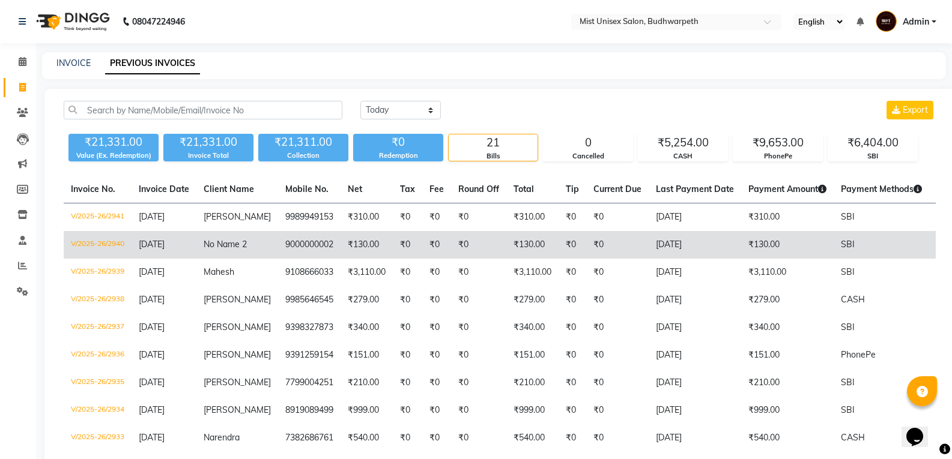
click at [227, 249] on span "No Name 2" at bounding box center [225, 244] width 43 height 11
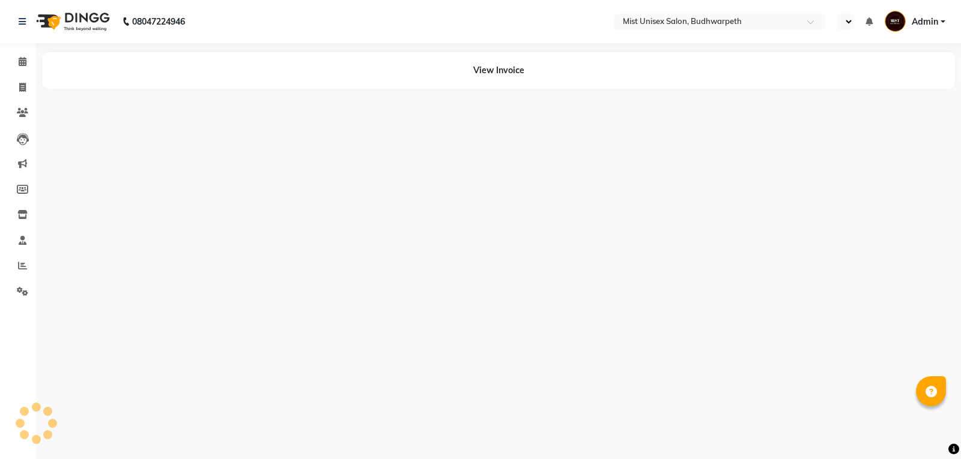
select select "en"
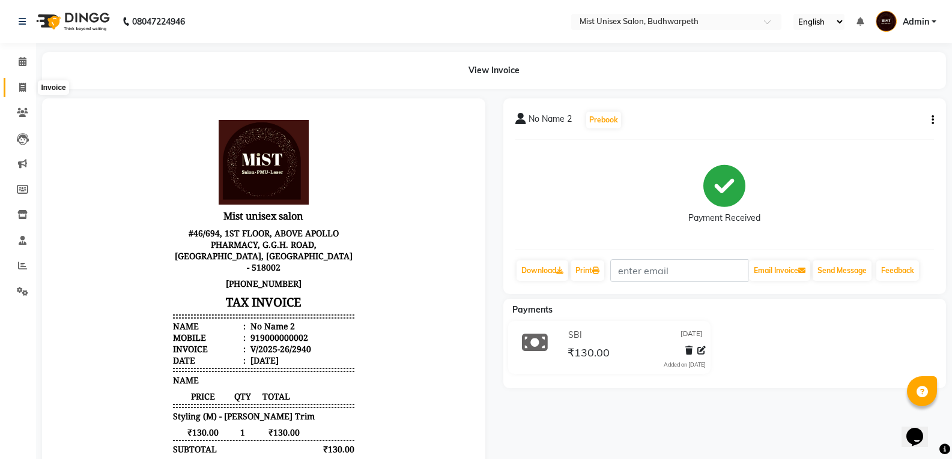
click at [18, 88] on span at bounding box center [22, 88] width 21 height 14
select select "5227"
select select "service"
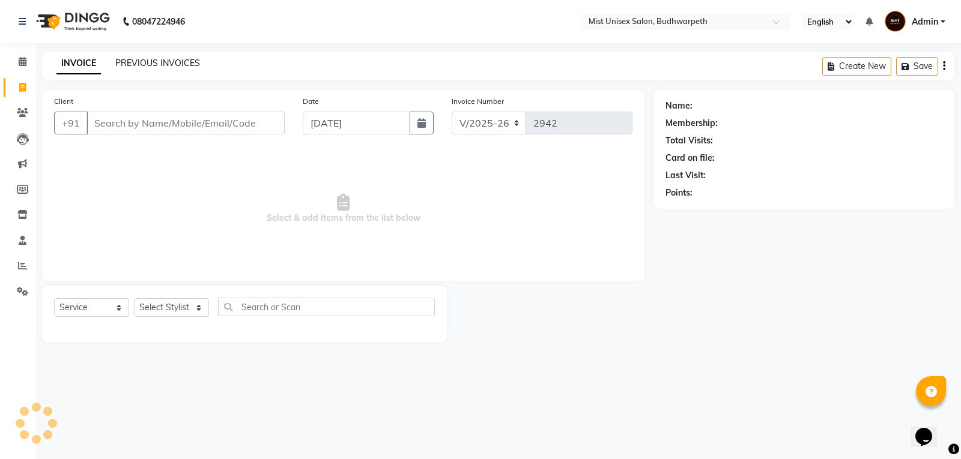
click at [125, 65] on link "PREVIOUS INVOICES" at bounding box center [157, 63] width 85 height 11
